Goal: Information Seeking & Learning: Learn about a topic

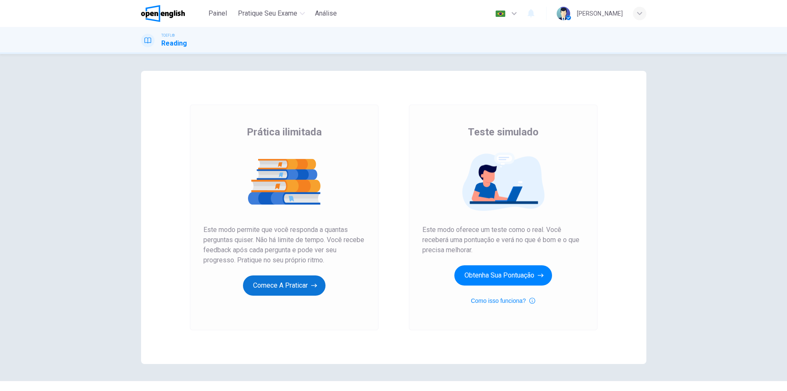
click at [297, 286] on button "Comece a praticar" at bounding box center [284, 285] width 83 height 20
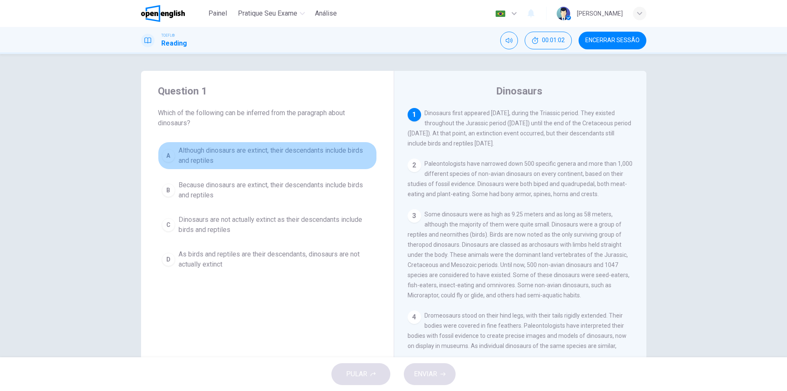
click at [190, 153] on span "Although dinosaurs are extinct, their descendants include birds and reptiles" at bounding box center [276, 155] width 195 height 20
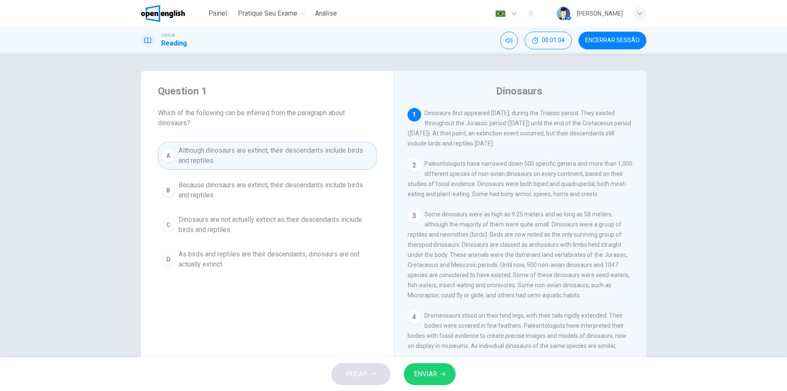
click at [427, 376] on span "ENVIAR" at bounding box center [425, 374] width 23 height 12
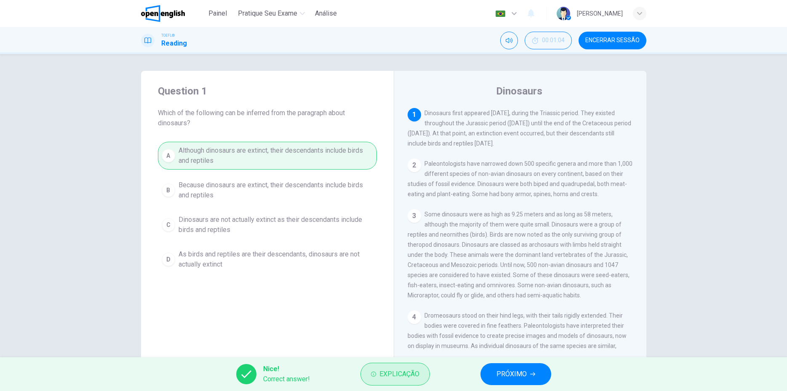
click at [403, 376] on span "Explicação" at bounding box center [400, 374] width 40 height 12
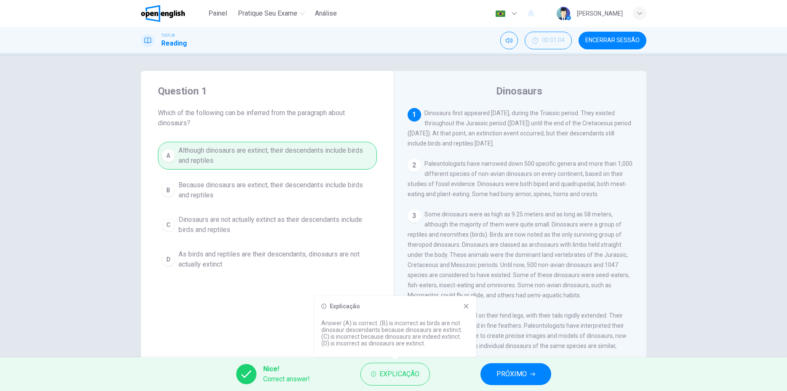
click at [517, 371] on span "PRÓXIMO" at bounding box center [512, 374] width 30 height 12
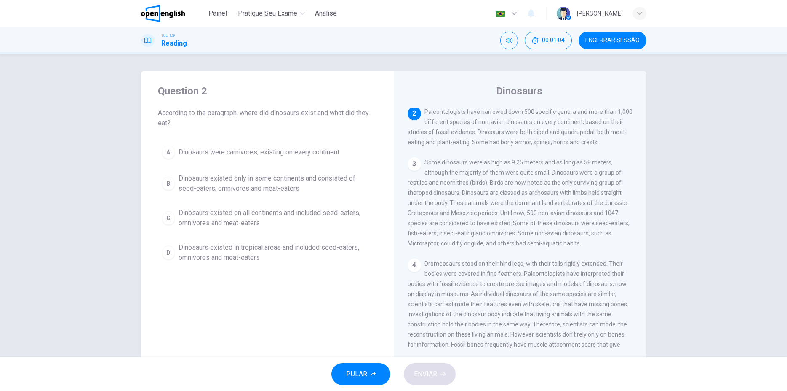
scroll to position [52, 0]
click at [215, 183] on span "Dinosaurs existed only in some continents and consisted of seed-eaters, omnivor…" at bounding box center [276, 183] width 195 height 20
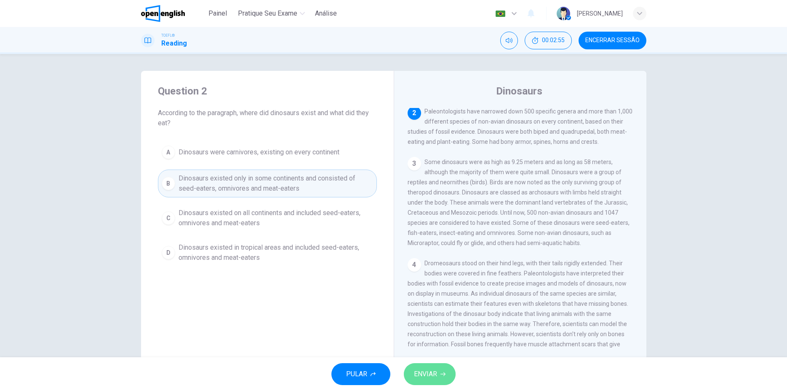
click at [425, 379] on span "ENVIAR" at bounding box center [425, 374] width 23 height 12
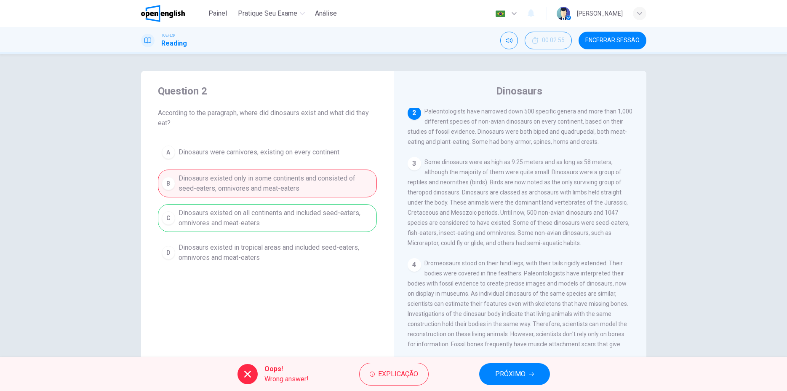
click at [225, 217] on div "A Dinosaurs were carnivores, existing on every continent B Dinosaurs existed on…" at bounding box center [267, 204] width 219 height 125
click at [178, 216] on div "A Dinosaurs were carnivores, existing on every continent B Dinosaurs existed on…" at bounding box center [267, 204] width 219 height 125
click at [525, 375] on button "PRÓXIMO" at bounding box center [514, 374] width 71 height 22
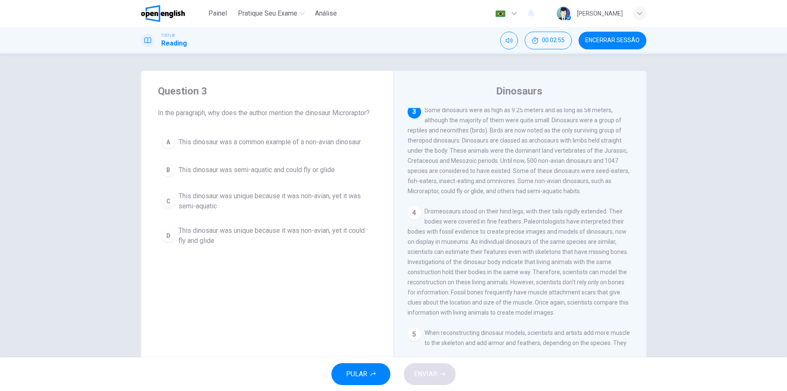
scroll to position [104, 0]
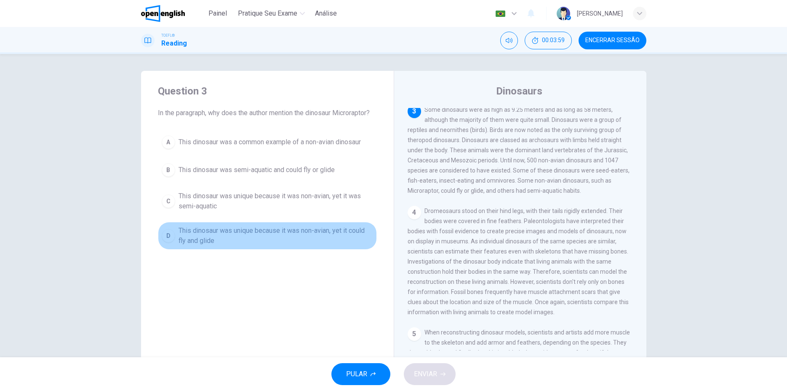
click at [191, 229] on span "This dinosaur was unique because it was non-avian, yet it could fly and glide" at bounding box center [276, 235] width 195 height 20
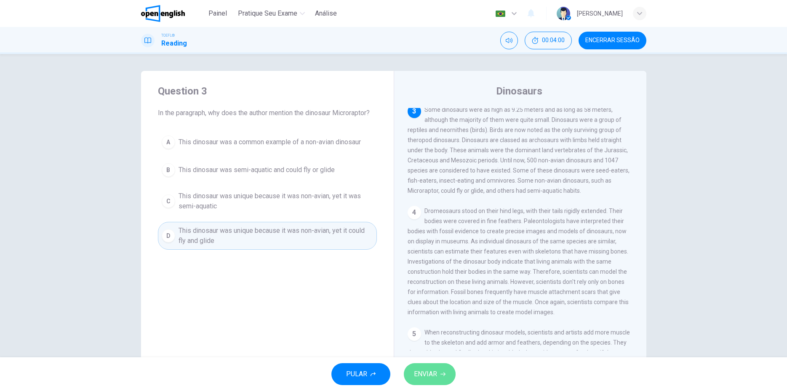
click at [429, 375] on span "ENVIAR" at bounding box center [425, 374] width 23 height 12
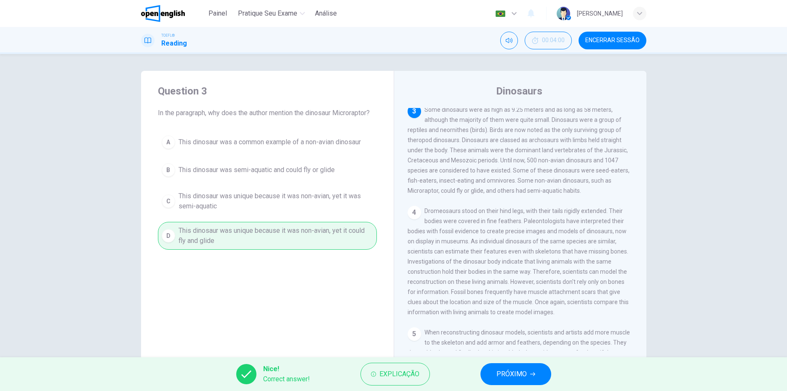
click at [524, 372] on span "PRÓXIMO" at bounding box center [512, 374] width 30 height 12
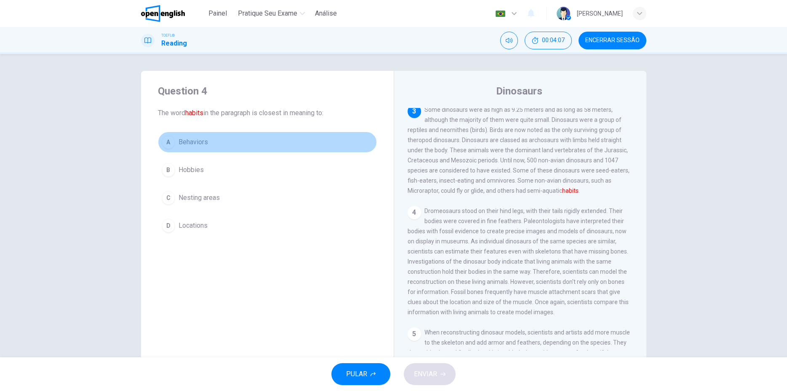
click at [206, 143] on span "Behaviors" at bounding box center [193, 142] width 29 height 10
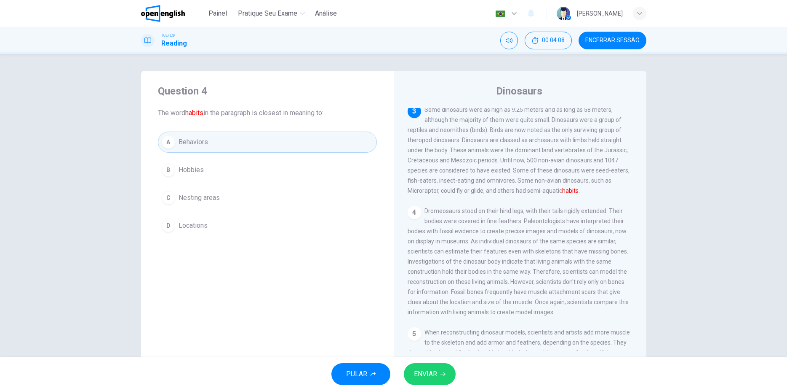
click at [445, 375] on icon "button" at bounding box center [443, 373] width 5 height 5
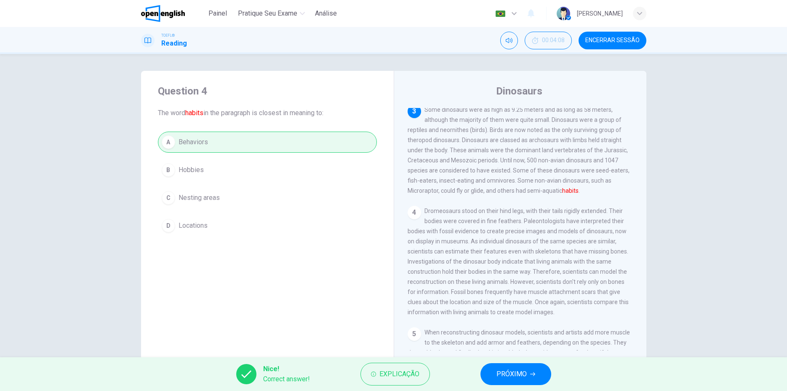
click at [508, 375] on span "PRÓXIMO" at bounding box center [512, 374] width 30 height 12
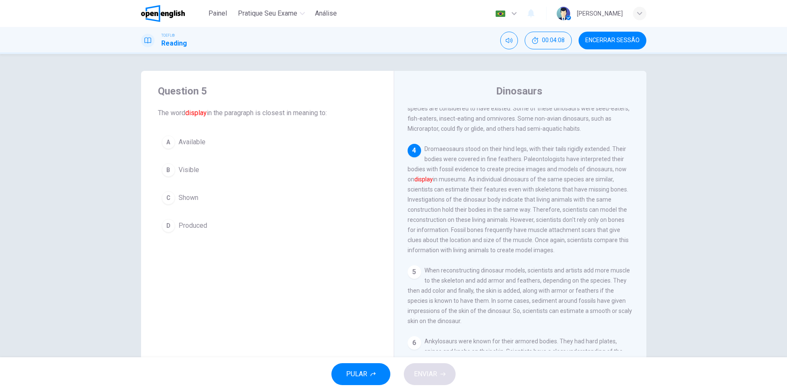
scroll to position [167, 0]
click at [183, 142] on span "Available" at bounding box center [192, 142] width 27 height 10
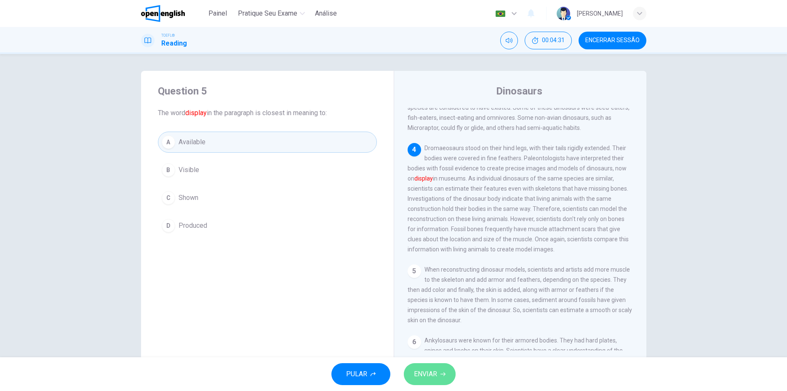
click at [442, 375] on icon "button" at bounding box center [443, 373] width 5 height 5
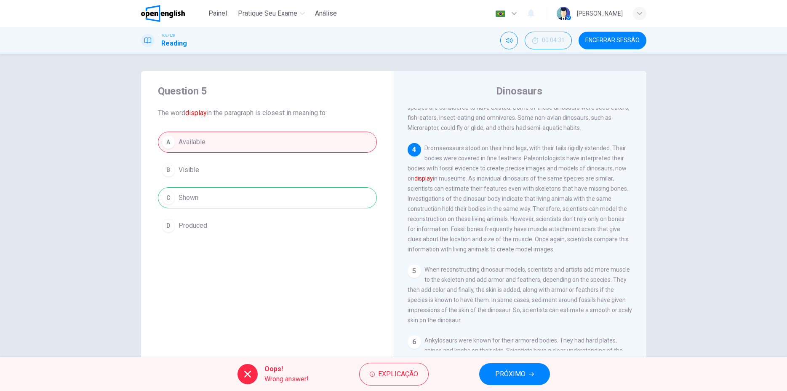
click at [198, 201] on div "A Available B Visible C Shown D Produced" at bounding box center [267, 183] width 219 height 104
click at [517, 377] on span "PRÓXIMO" at bounding box center [510, 374] width 30 height 12
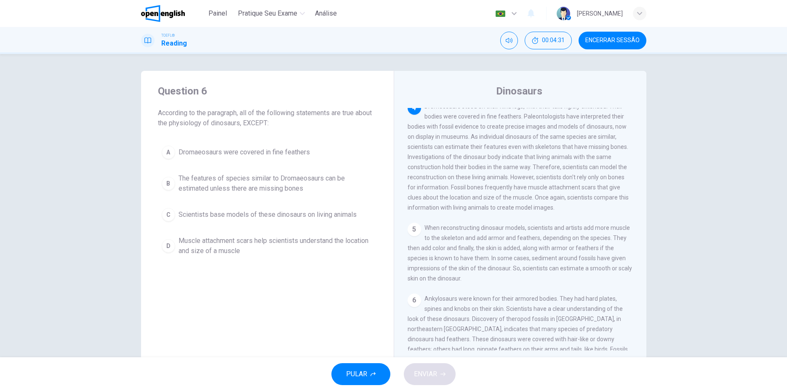
scroll to position [209, 0]
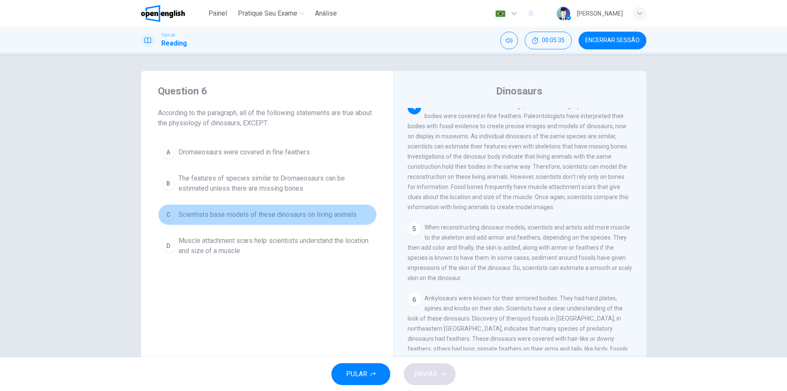
click at [229, 212] on span "Scientists base models of these dinosaurs on living animals" at bounding box center [268, 214] width 178 height 10
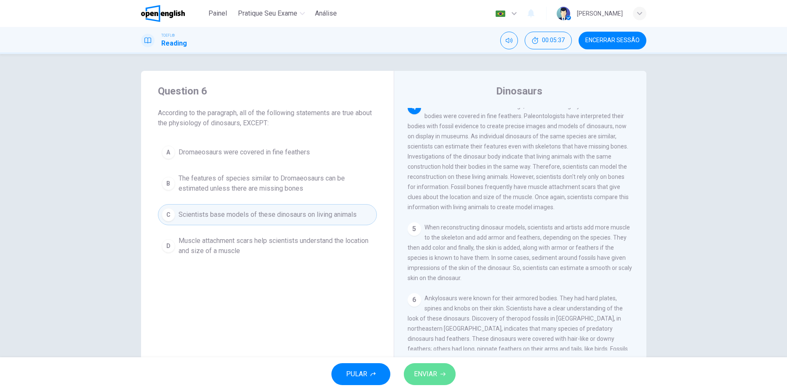
click at [430, 373] on span "ENVIAR" at bounding box center [425, 374] width 23 height 12
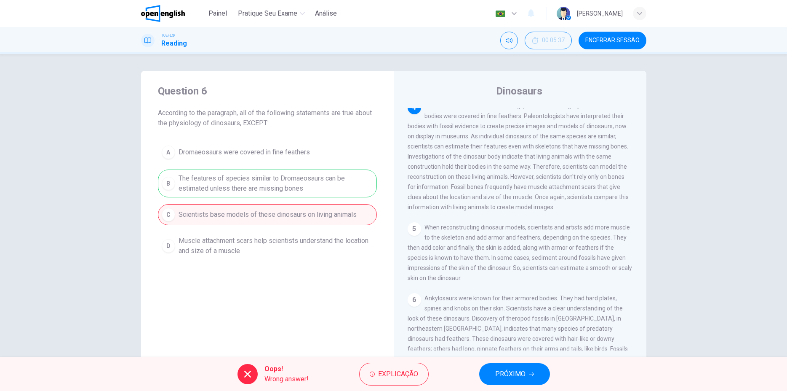
click at [501, 374] on span "PRÓXIMO" at bounding box center [510, 374] width 30 height 12
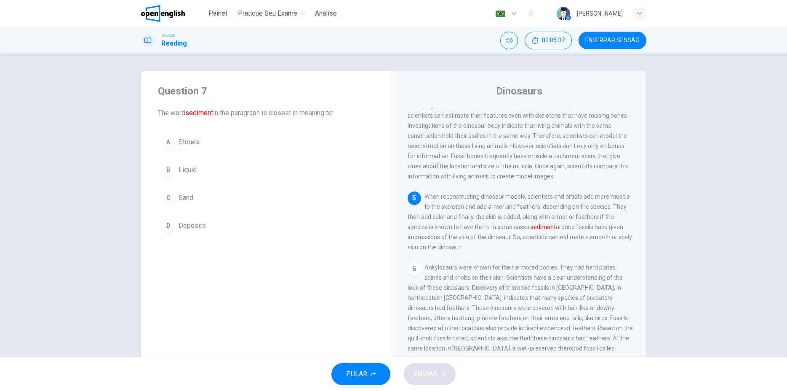
scroll to position [241, 0]
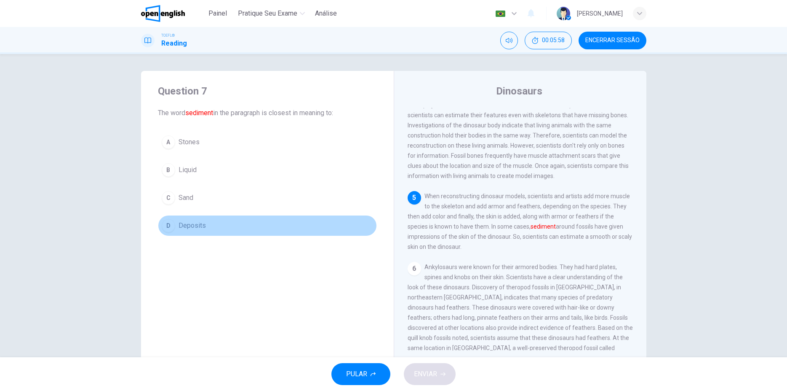
click at [201, 226] on span "Deposits" at bounding box center [192, 225] width 27 height 10
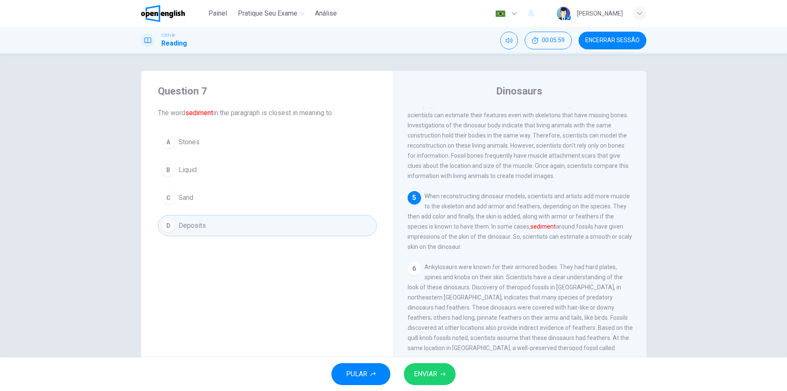
click at [436, 374] on span "ENVIAR" at bounding box center [425, 374] width 23 height 12
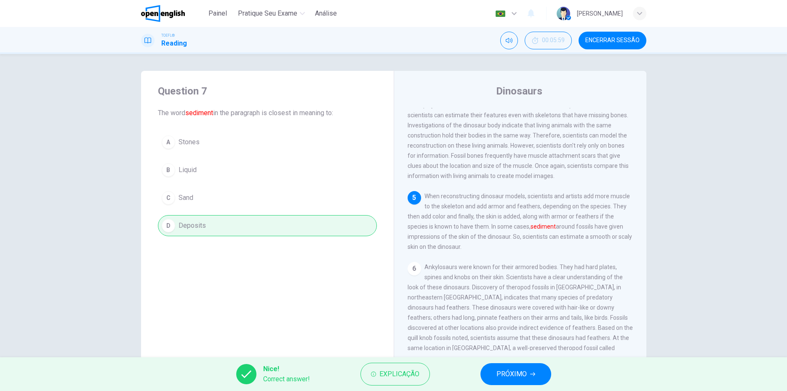
click at [513, 377] on span "PRÓXIMO" at bounding box center [512, 374] width 30 height 12
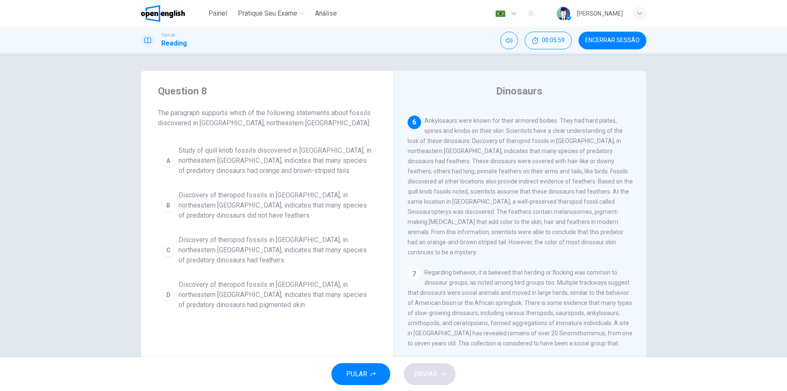
scroll to position [388, 0]
click at [509, 42] on icon "Silenciar" at bounding box center [509, 40] width 7 height 7
click at [509, 42] on icon "Desilenciar" at bounding box center [509, 40] width 7 height 7
click at [509, 43] on icon "Silenciar" at bounding box center [509, 40] width 7 height 7
click at [225, 245] on span "Discovery of theropod fossils in [GEOGRAPHIC_DATA], in northeastern [GEOGRAPHIC…" at bounding box center [276, 250] width 195 height 30
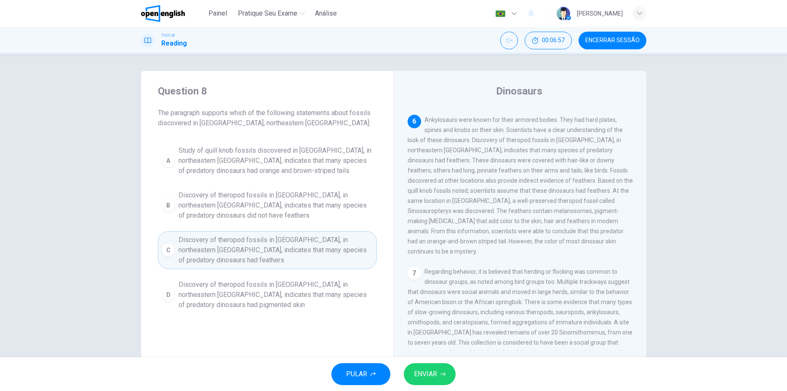
click at [439, 372] on button "ENVIAR" at bounding box center [430, 374] width 52 height 22
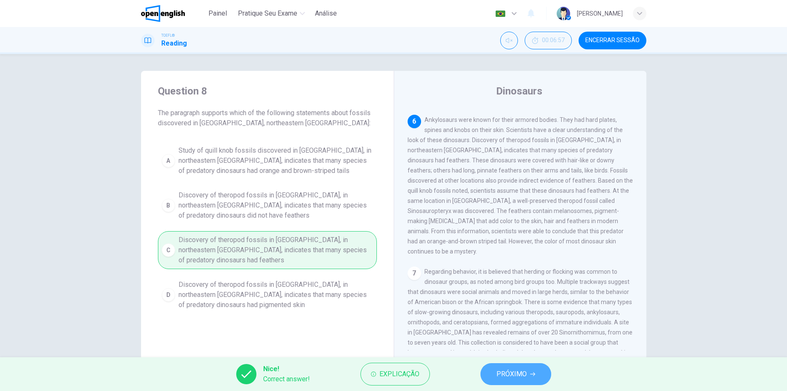
click at [507, 372] on span "PRÓXIMO" at bounding box center [512, 374] width 30 height 12
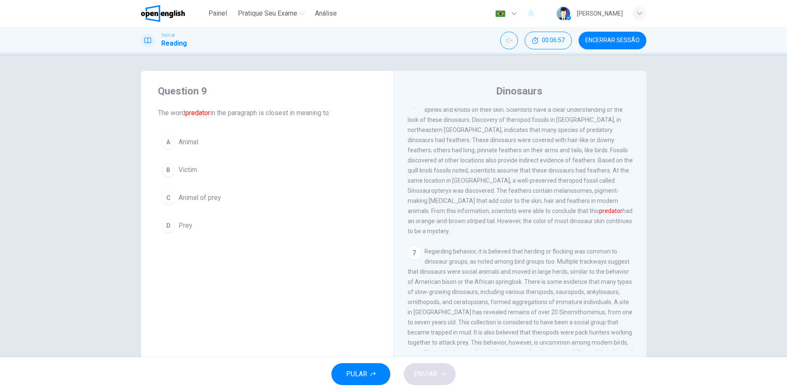
scroll to position [409, 0]
click at [182, 142] on span "Animal" at bounding box center [189, 142] width 20 height 10
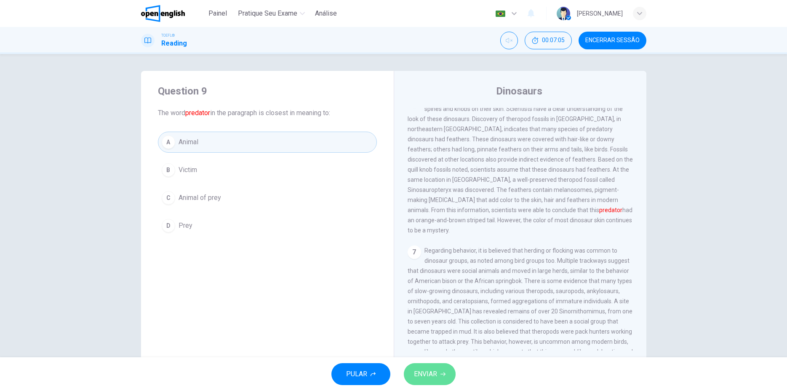
click at [434, 372] on span "ENVIAR" at bounding box center [425, 374] width 23 height 12
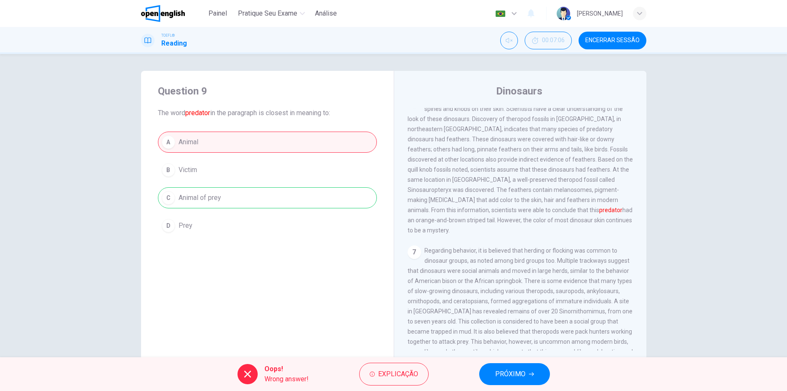
click at [503, 372] on span "PRÓXIMO" at bounding box center [510, 374] width 30 height 12
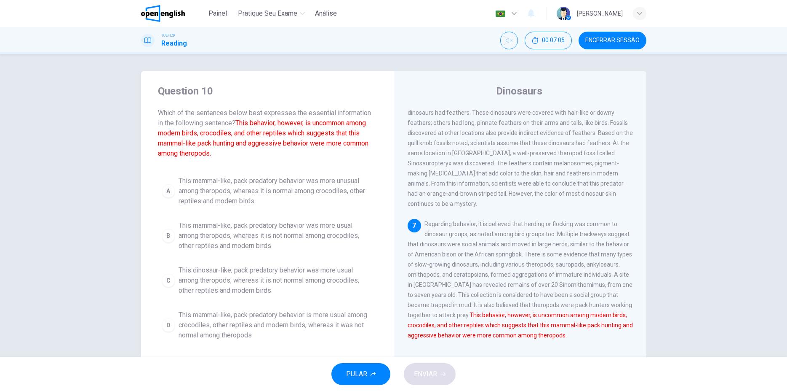
scroll to position [450, 0]
click at [309, 323] on span "This mammal-like, pack predatory behavior is more usual among crocodiles, other…" at bounding box center [276, 325] width 195 height 30
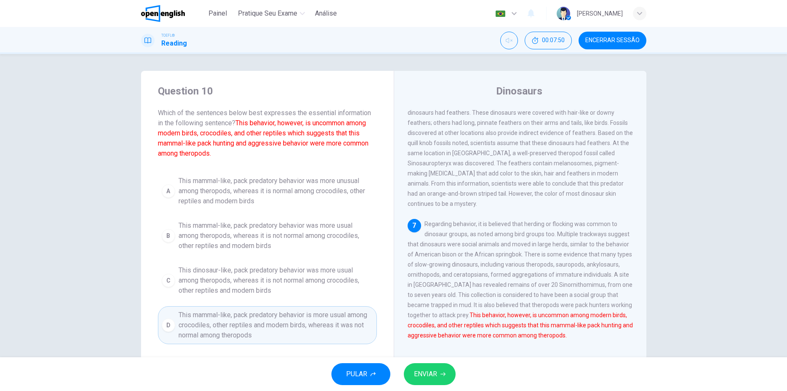
click at [430, 375] on span "ENVIAR" at bounding box center [425, 374] width 23 height 12
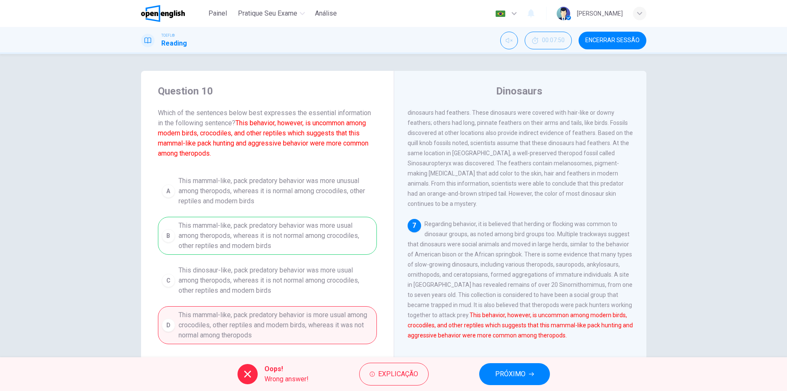
click at [291, 236] on div "A This mammal-like, pack predatory behavior was more unusual among theropods, w…" at bounding box center [267, 258] width 219 height 172
click at [519, 376] on span "PRÓXIMO" at bounding box center [510, 374] width 30 height 12
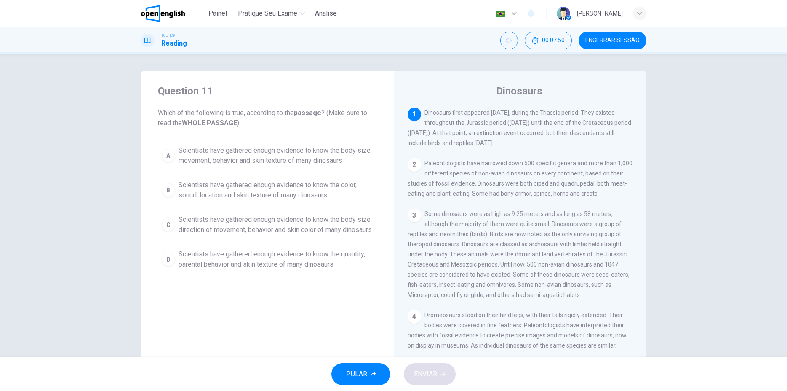
scroll to position [0, 0]
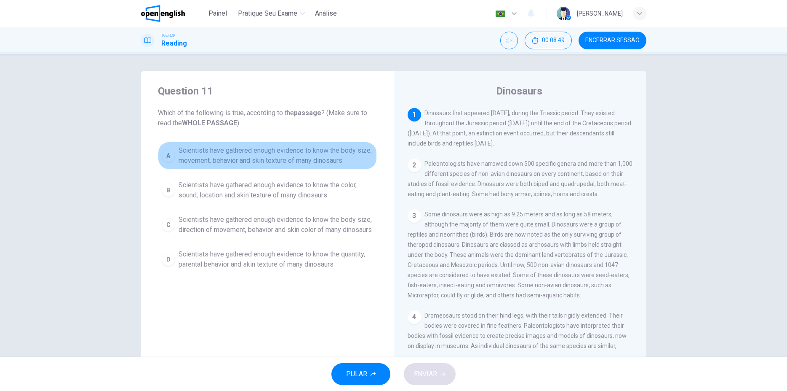
click at [276, 154] on span "Scientists have gathered enough evidence to know the body size, movement, behav…" at bounding box center [276, 155] width 195 height 20
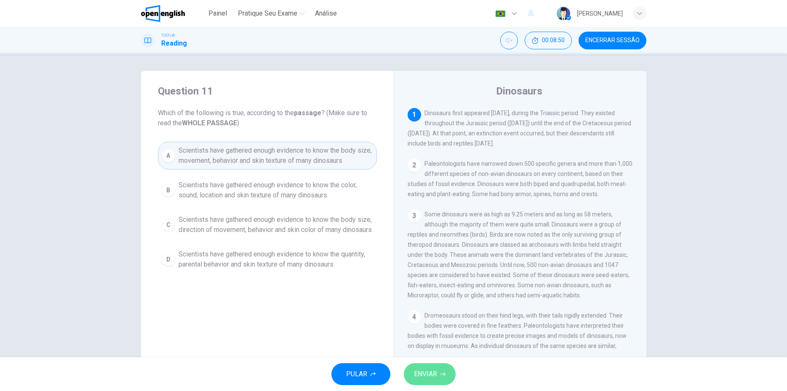
click at [423, 371] on span "ENVIAR" at bounding box center [425, 374] width 23 height 12
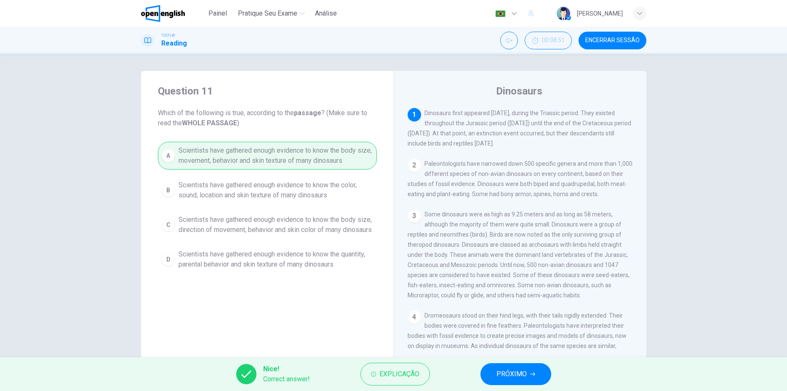
click at [523, 371] on span "PRÓXIMO" at bounding box center [512, 374] width 30 height 12
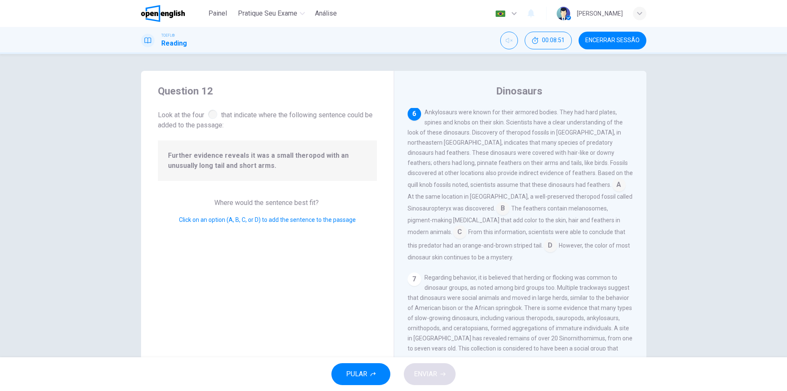
scroll to position [396, 0]
click at [243, 222] on span "Click on an option (A, B, C, or D) to add the sentence to the passage" at bounding box center [267, 219] width 177 height 7
click at [213, 115] on div at bounding box center [212, 114] width 9 height 9
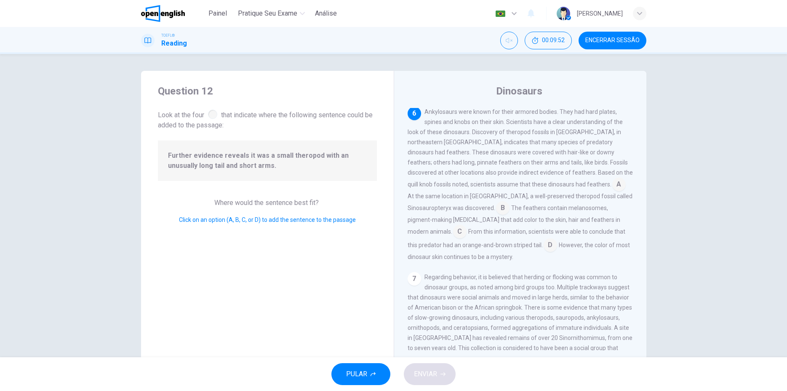
click at [467, 238] on input at bounding box center [459, 231] width 13 height 13
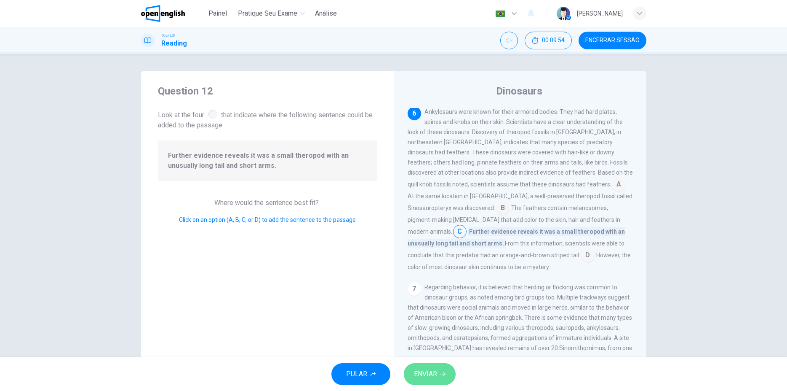
click at [444, 373] on icon "button" at bounding box center [443, 373] width 5 height 5
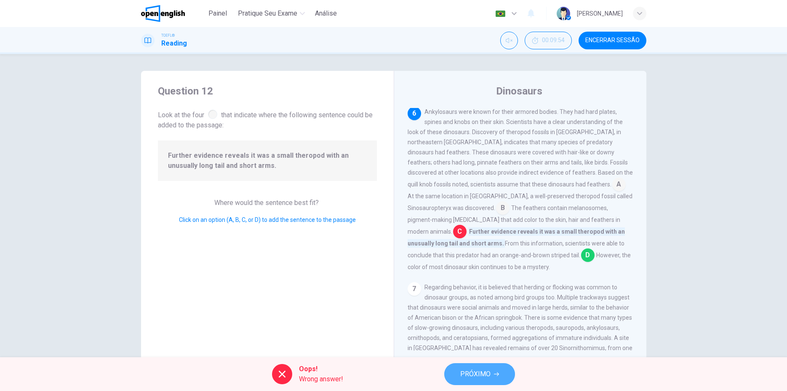
click at [474, 374] on span "PRÓXIMO" at bounding box center [476, 374] width 30 height 12
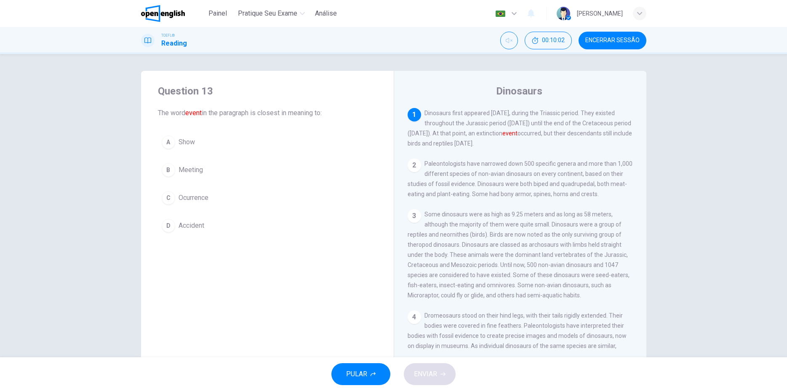
click at [192, 201] on span "Ocurrence" at bounding box center [194, 198] width 30 height 10
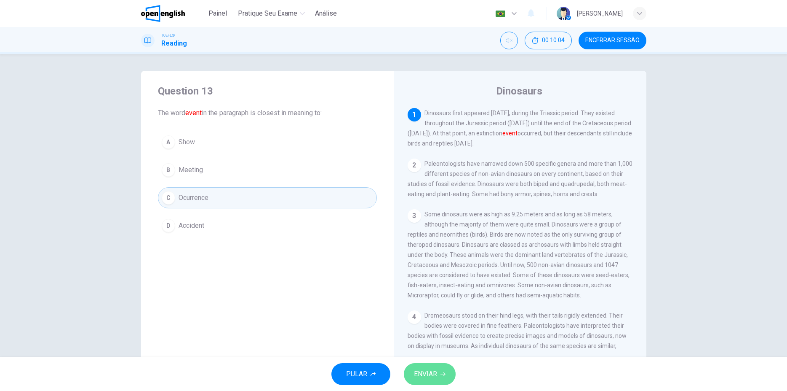
click at [428, 371] on span "ENVIAR" at bounding box center [425, 374] width 23 height 12
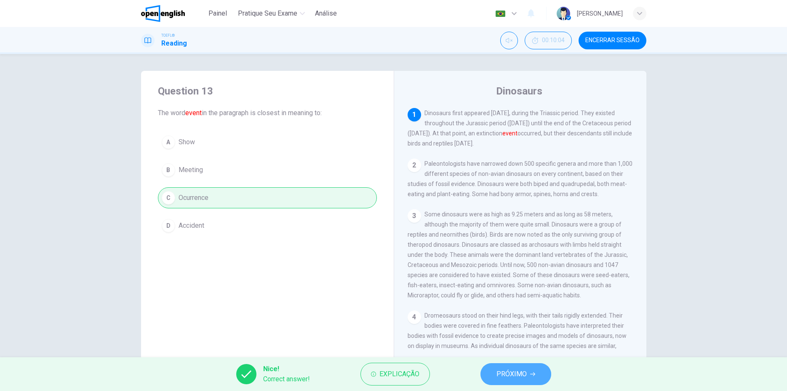
click at [507, 370] on span "PRÓXIMO" at bounding box center [512, 374] width 30 height 12
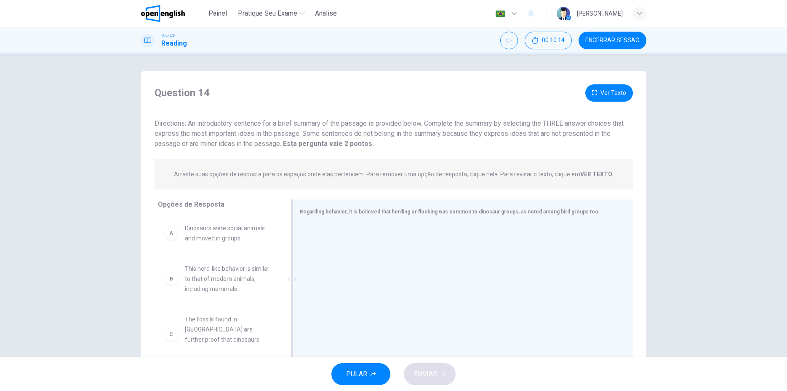
scroll to position [24, 0]
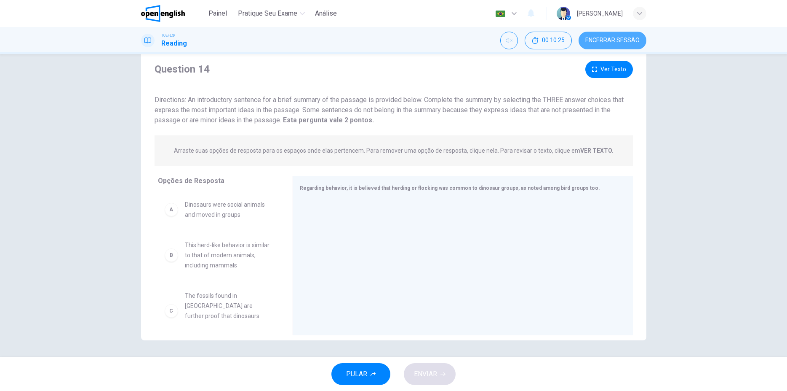
click at [621, 40] on span "Encerrar Sessão" at bounding box center [613, 40] width 54 height 7
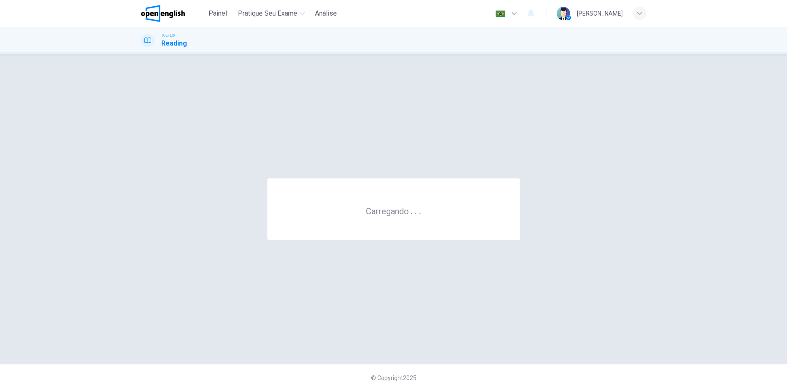
scroll to position [0, 0]
